Goal: Find specific page/section: Find specific page/section

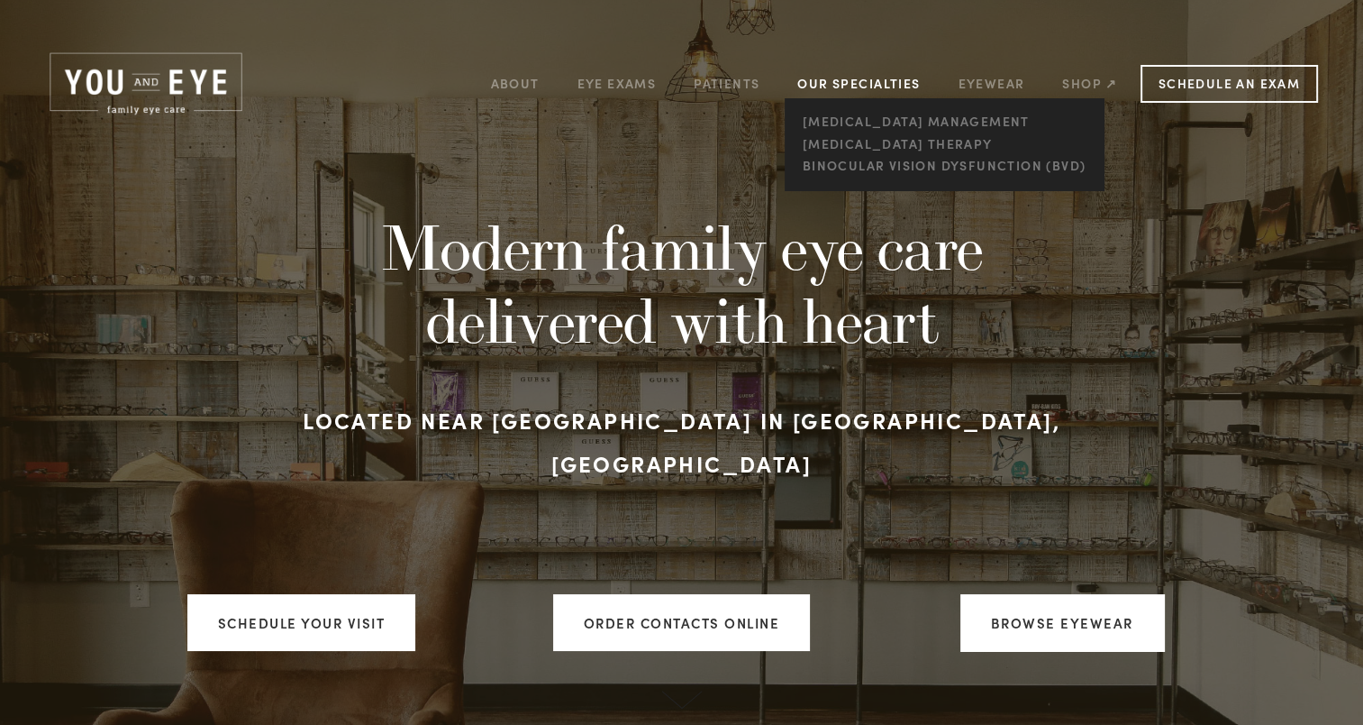
click at [851, 79] on link "Our Specialties" at bounding box center [859, 83] width 123 height 17
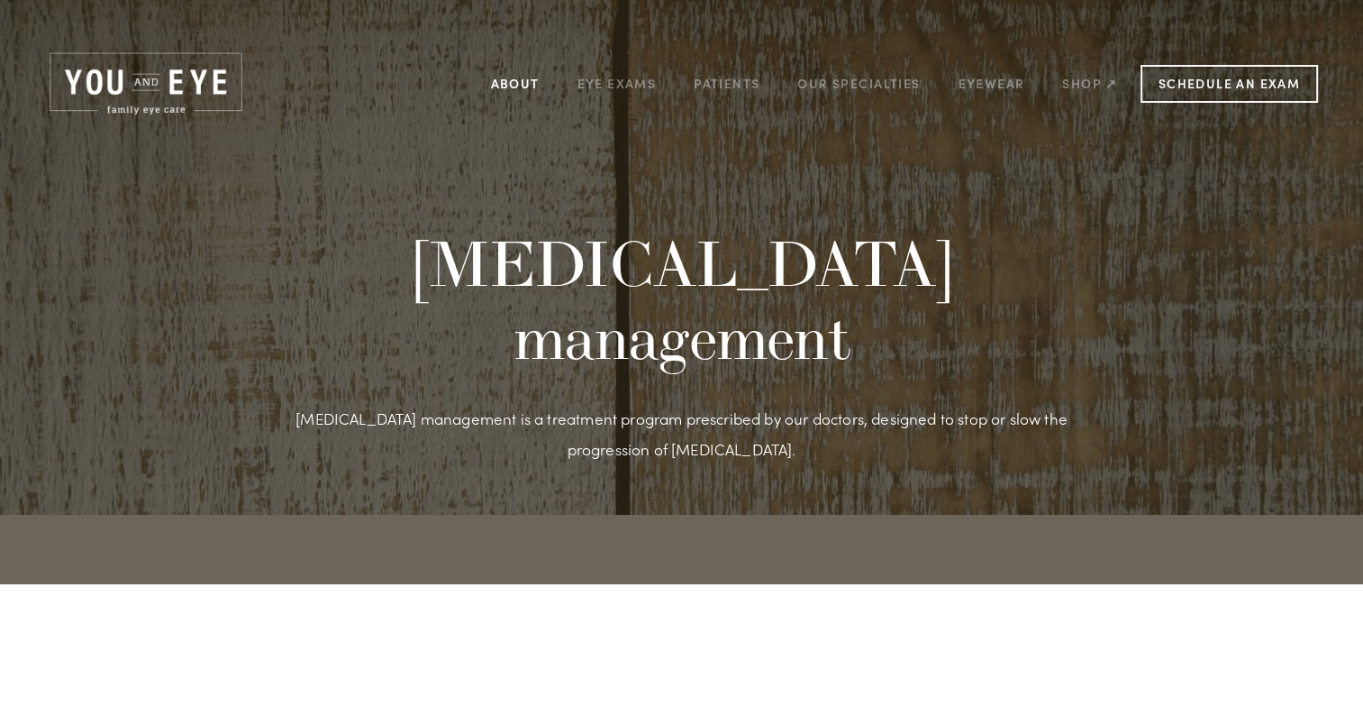
click at [540, 84] on link "About" at bounding box center [515, 83] width 49 height 28
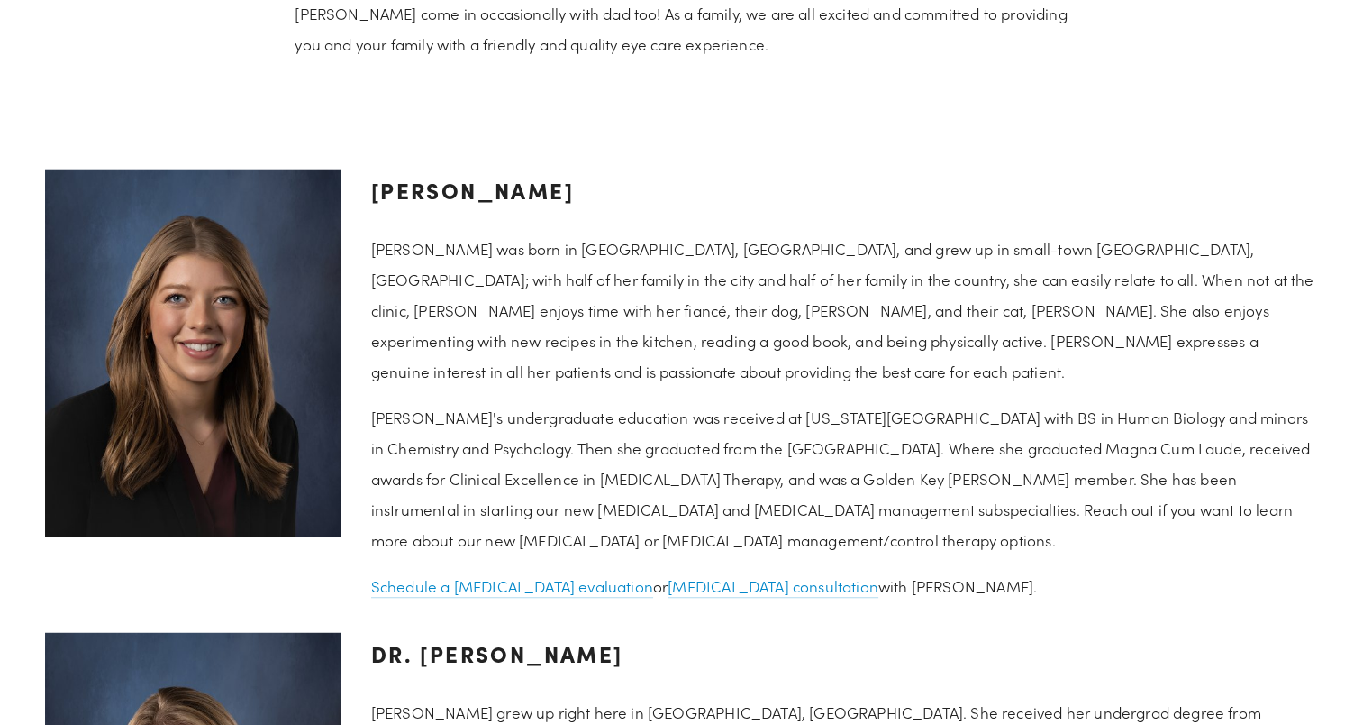
scroll to position [2253, 0]
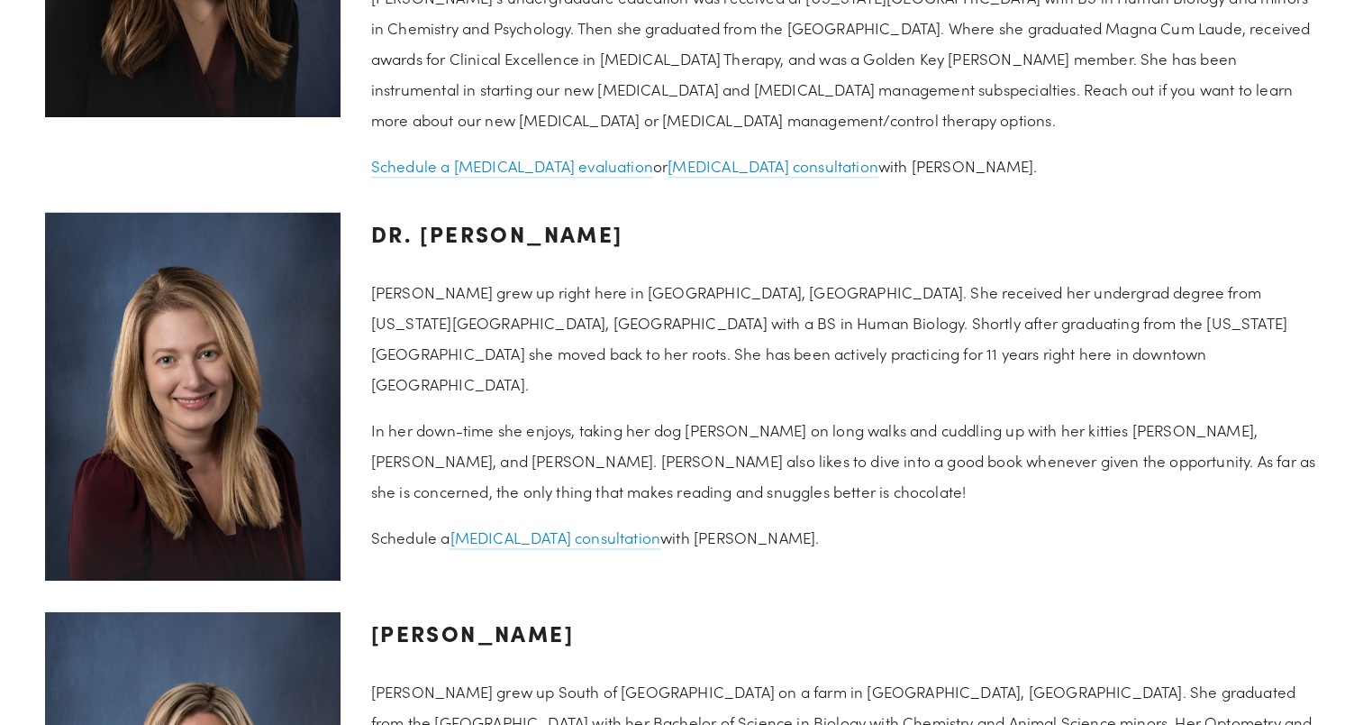
click at [559, 212] on h3 "Dr. [PERSON_NAME]" at bounding box center [844, 233] width 947 height 43
click at [557, 212] on h3 "Dr. [PERSON_NAME]" at bounding box center [844, 233] width 947 height 43
click at [553, 212] on h3 "Dr. [PERSON_NAME]" at bounding box center [844, 233] width 947 height 43
copy h3 "[PERSON_NAME]"
